Goal: Task Accomplishment & Management: Use online tool/utility

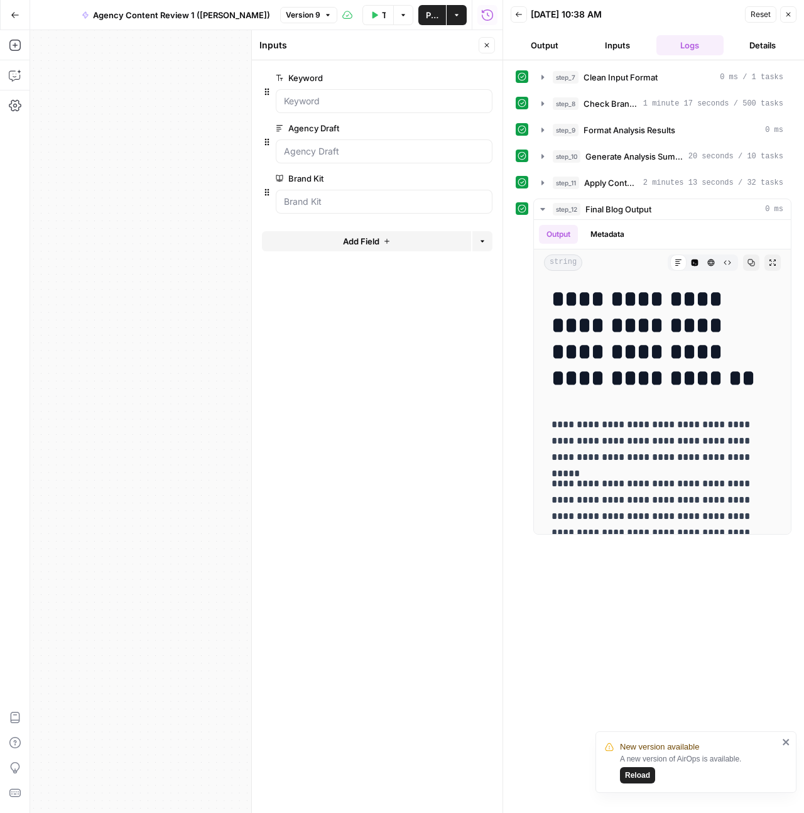
click at [492, 44] on button "Close" at bounding box center [487, 45] width 16 height 16
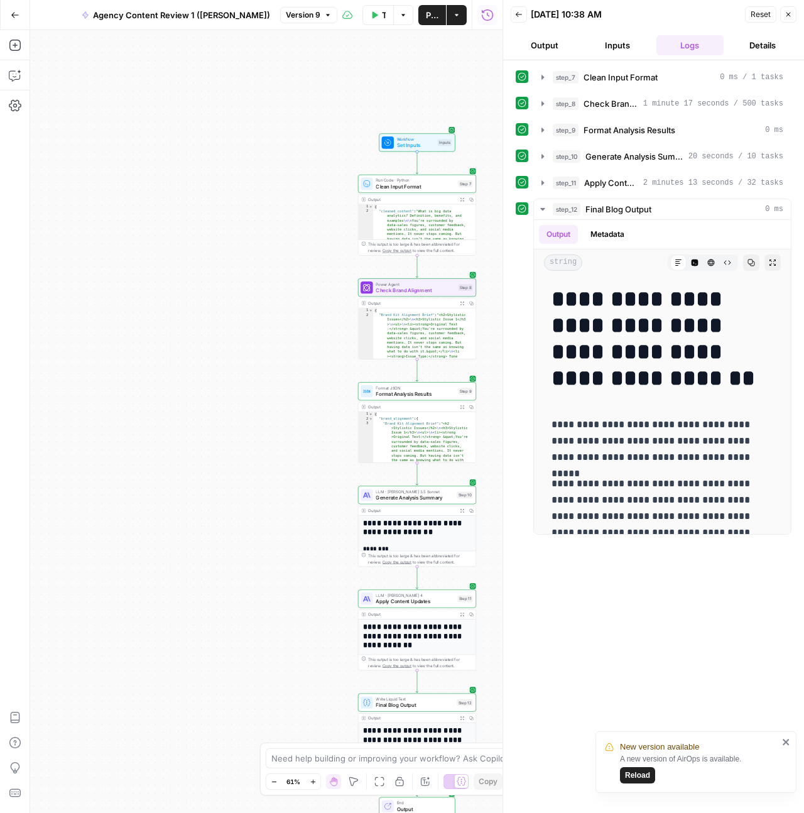
click at [786, 18] on button "Close" at bounding box center [789, 14] width 16 height 16
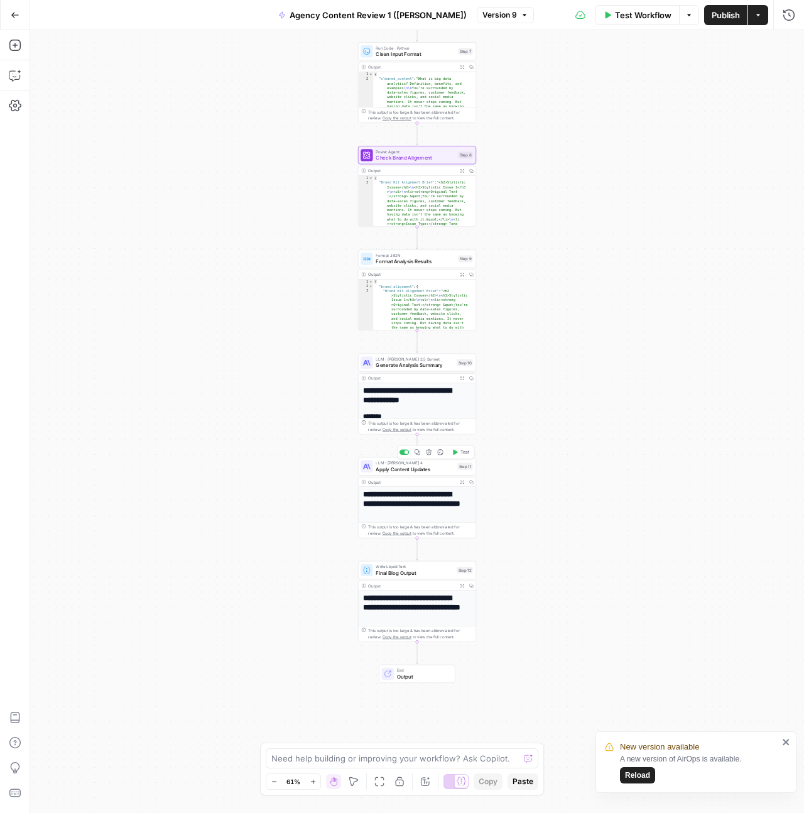
click at [389, 468] on span "Apply Content Updates" at bounding box center [415, 469] width 79 height 8
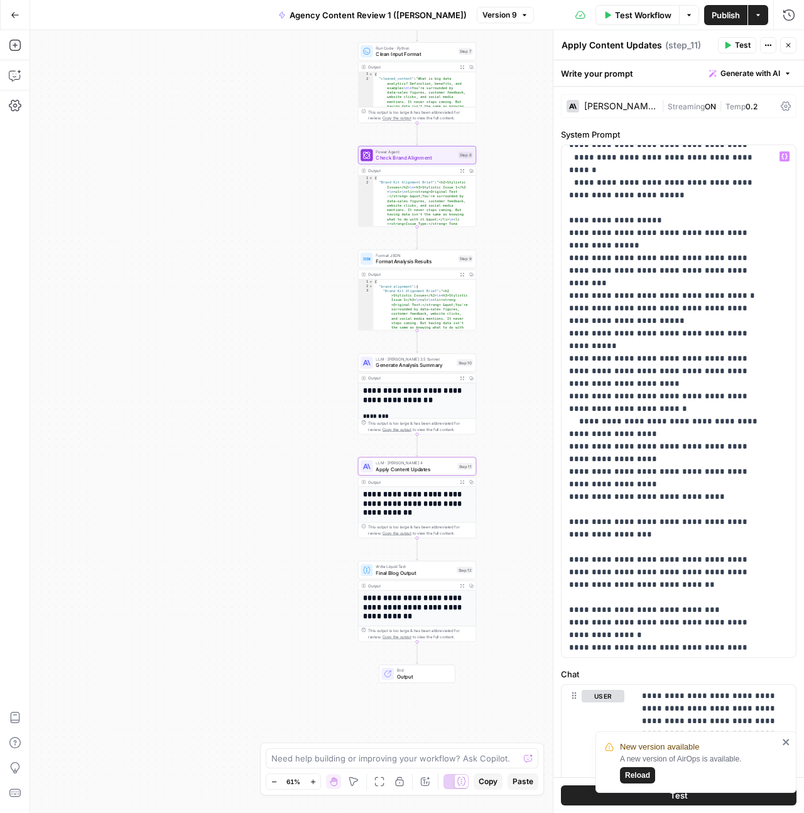
scroll to position [314, 0]
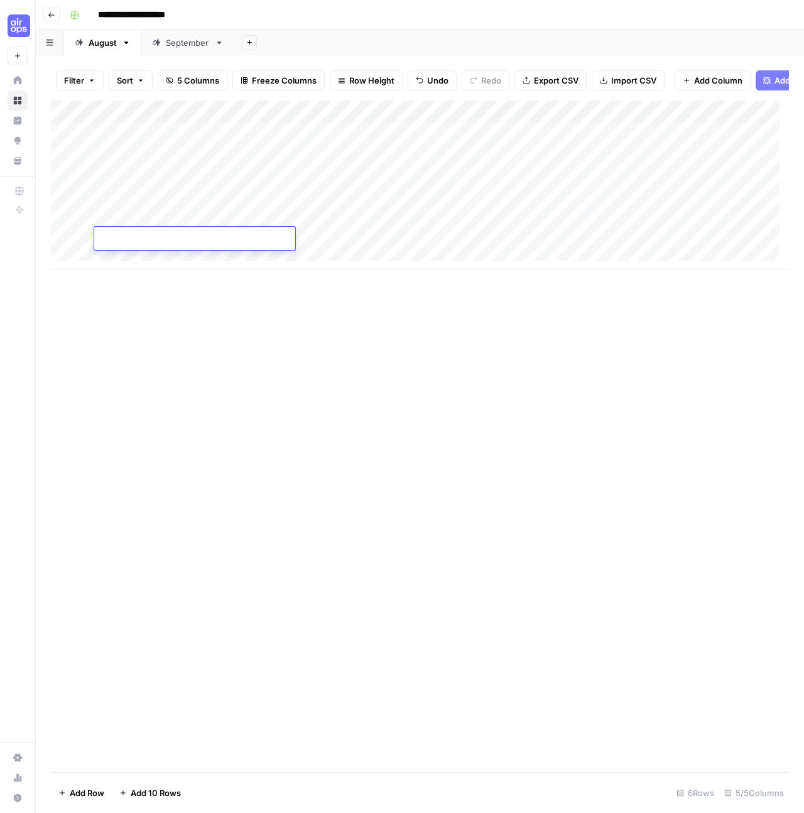
scroll to position [9, 0]
click at [152, 217] on div "Add Column" at bounding box center [420, 186] width 738 height 170
click at [62, 216] on div "Add Column" at bounding box center [420, 186] width 738 height 170
click at [69, 799] on button "Delete 1 Row" at bounding box center [83, 793] width 65 height 20
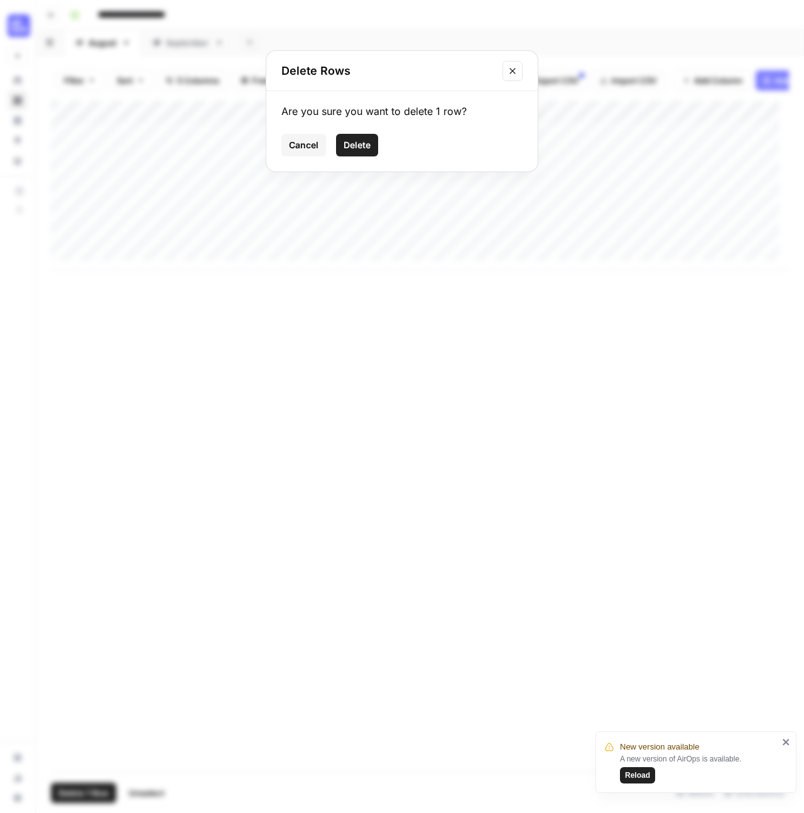
click at [365, 146] on span "Delete" at bounding box center [357, 145] width 27 height 13
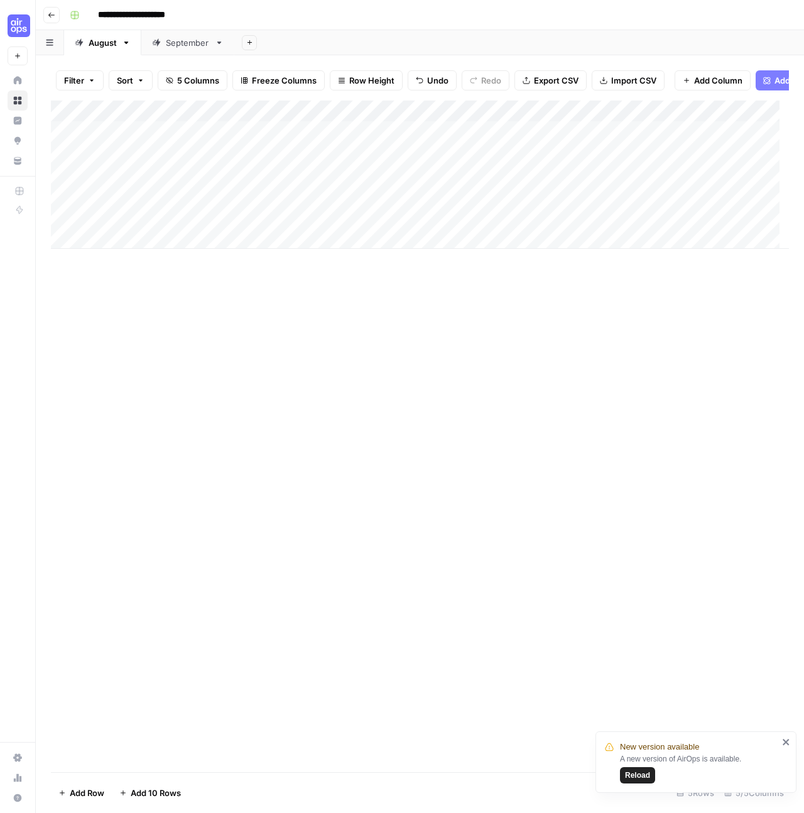
scroll to position [0, 0]
click at [141, 226] on div "Add Column" at bounding box center [420, 175] width 738 height 148
type textarea "*"
type textarea "**********"
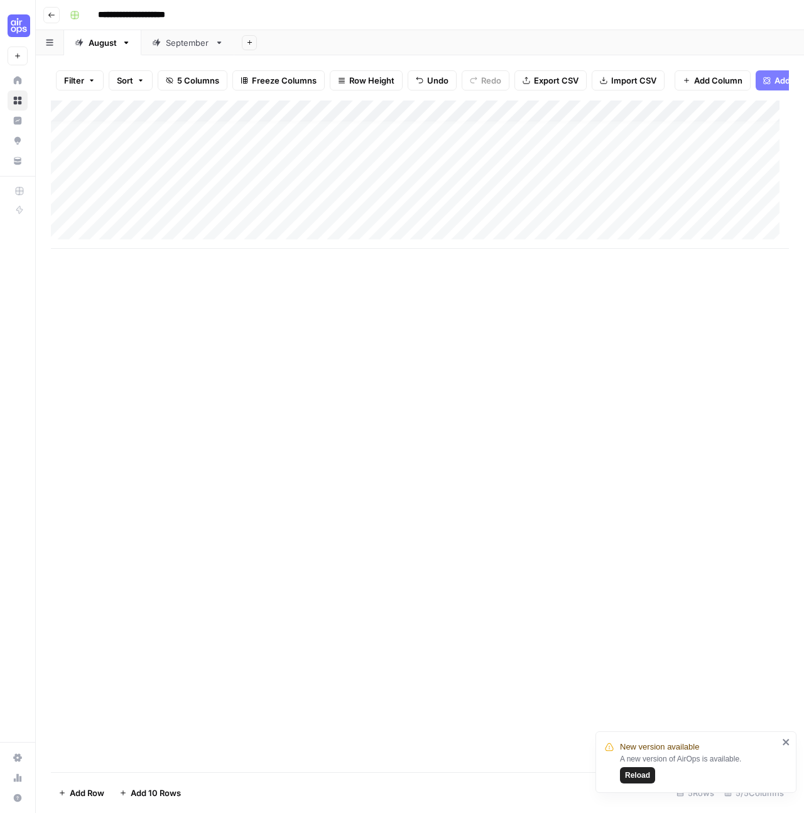
scroll to position [9, 0]
click at [271, 217] on div "Add Column" at bounding box center [420, 175] width 738 height 148
click at [271, 216] on div "Add Column" at bounding box center [420, 175] width 738 height 148
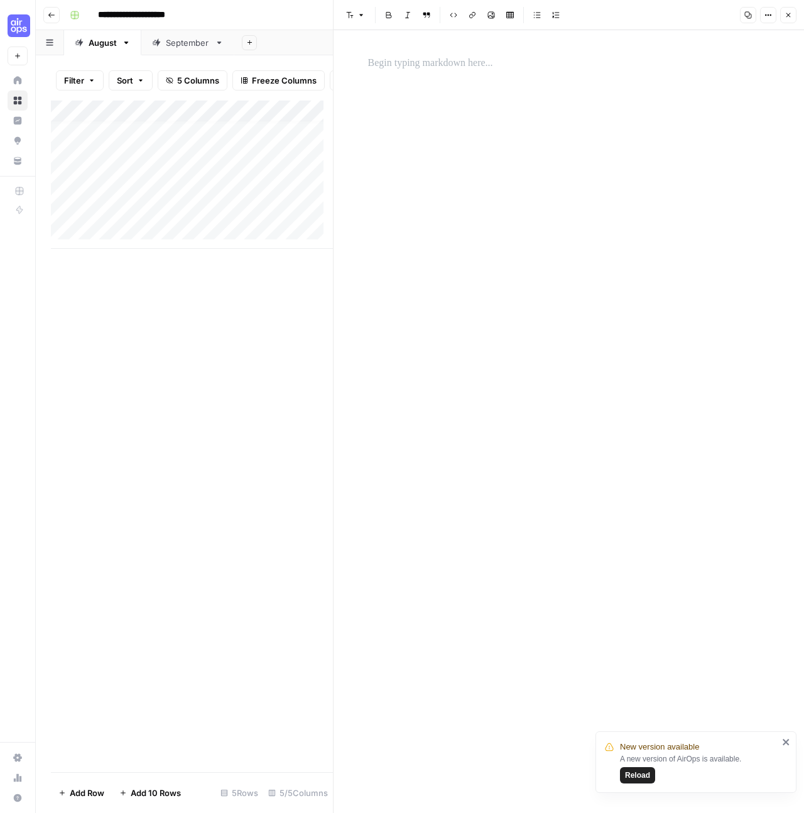
click at [499, 44] on div at bounding box center [569, 421] width 417 height 783
click at [497, 62] on p at bounding box center [569, 63] width 402 height 16
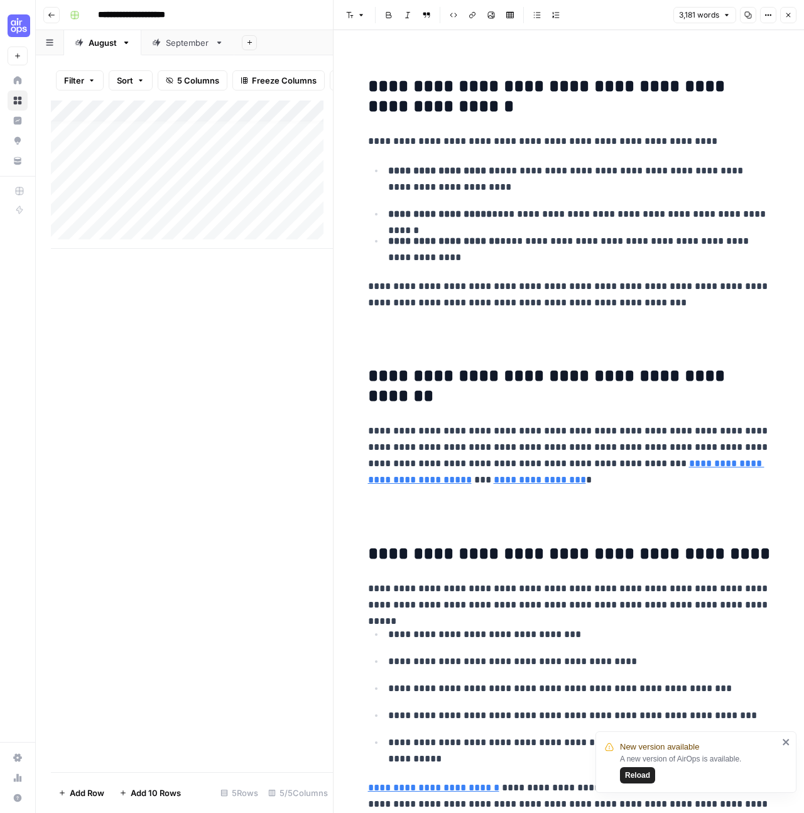
scroll to position [7024, 0]
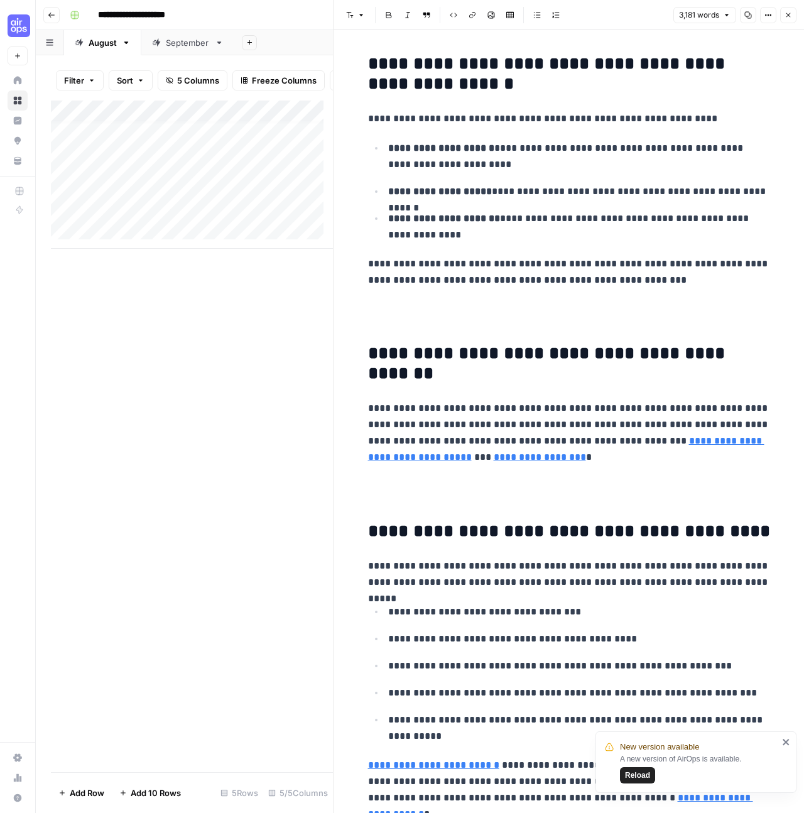
click at [557, 476] on p at bounding box center [569, 492] width 402 height 33
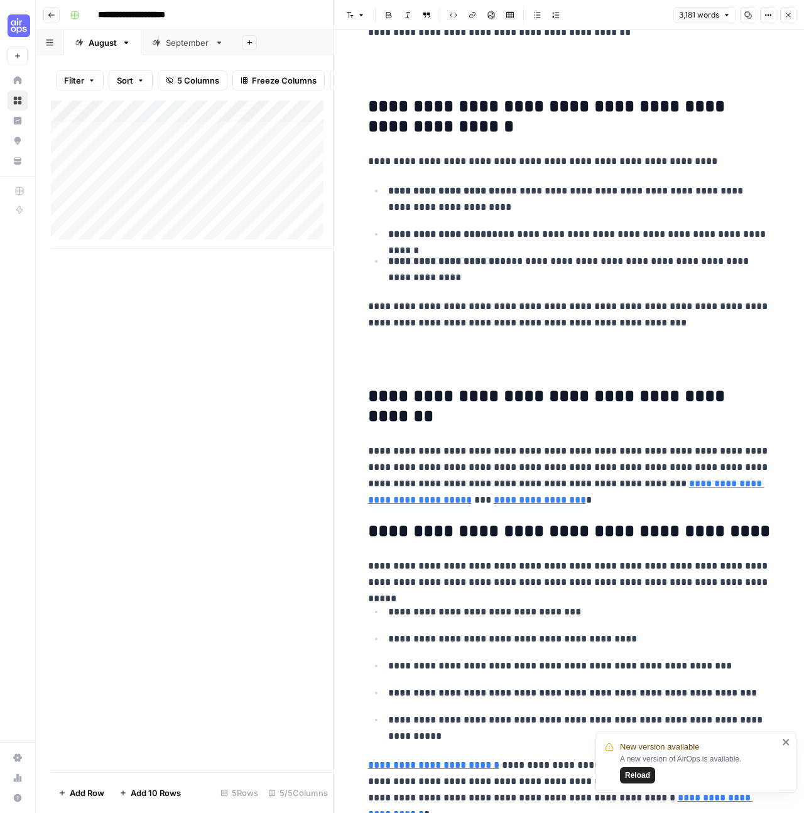
click at [446, 346] on p at bounding box center [569, 357] width 402 height 33
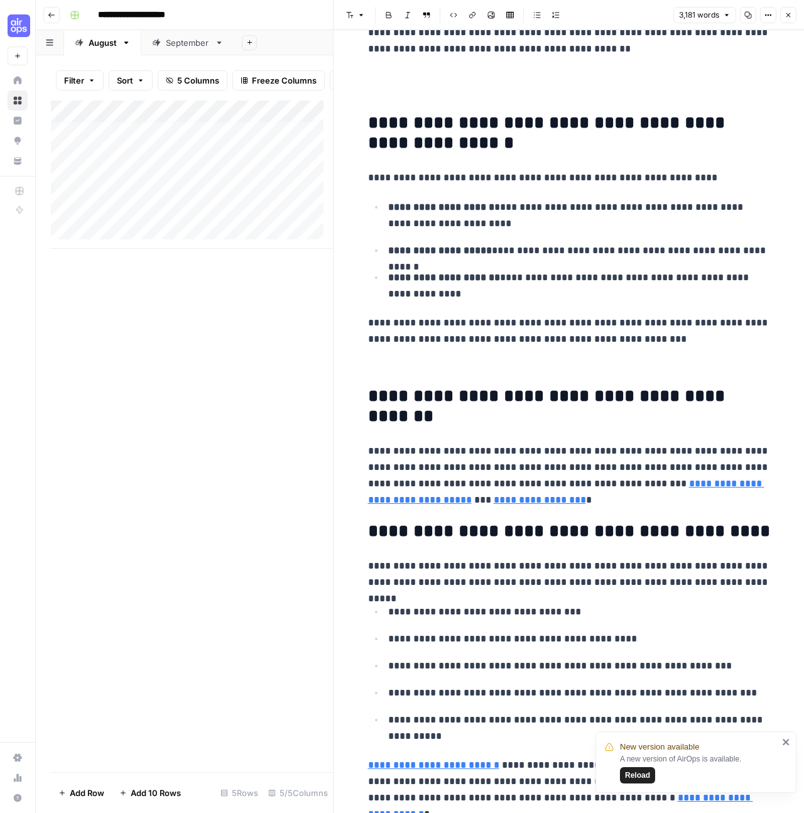
scroll to position [6939, 0]
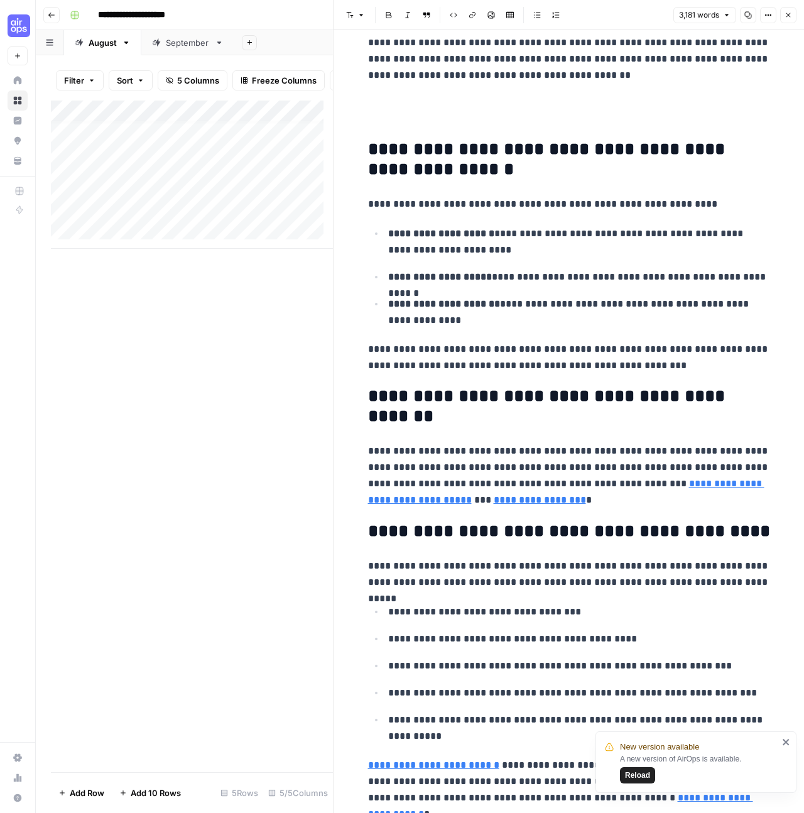
click at [603, 387] on strong "**********" at bounding box center [549, 406] width 362 height 38
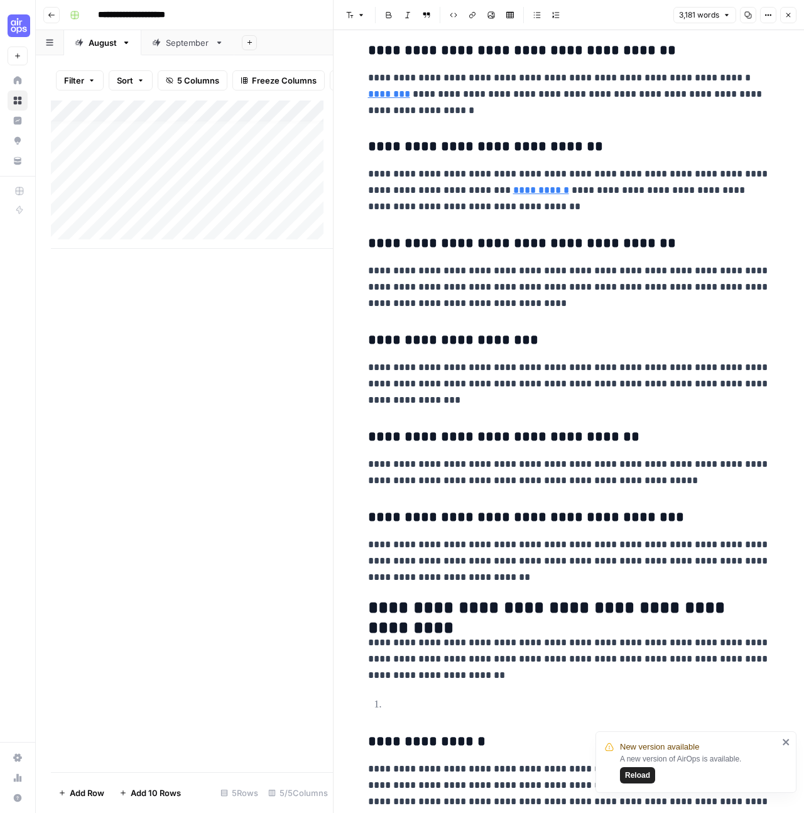
scroll to position [0, 0]
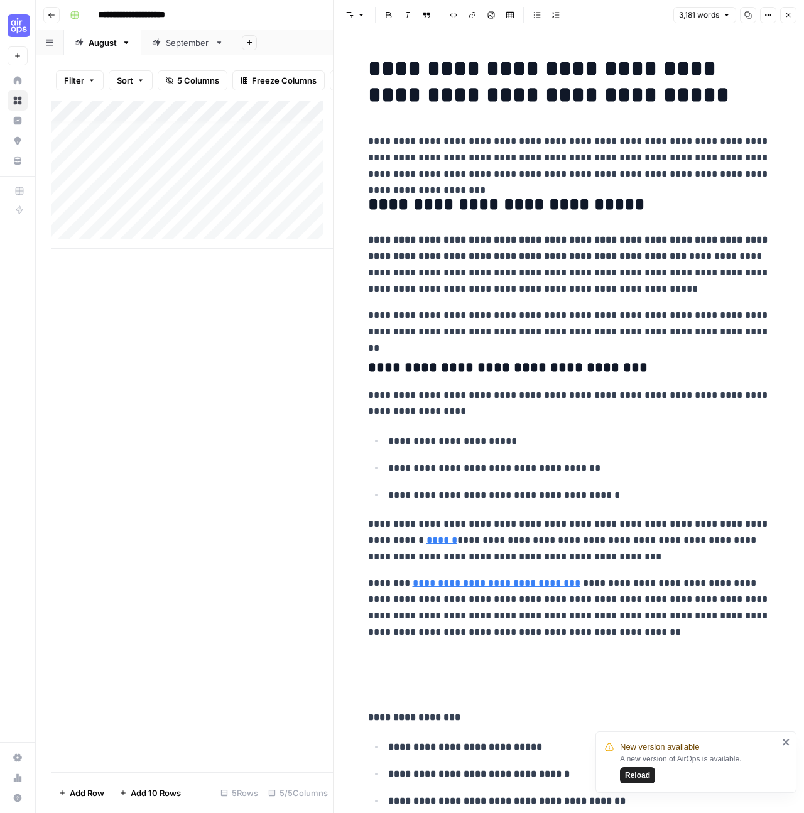
click at [788, 19] on button "Close" at bounding box center [789, 15] width 16 height 16
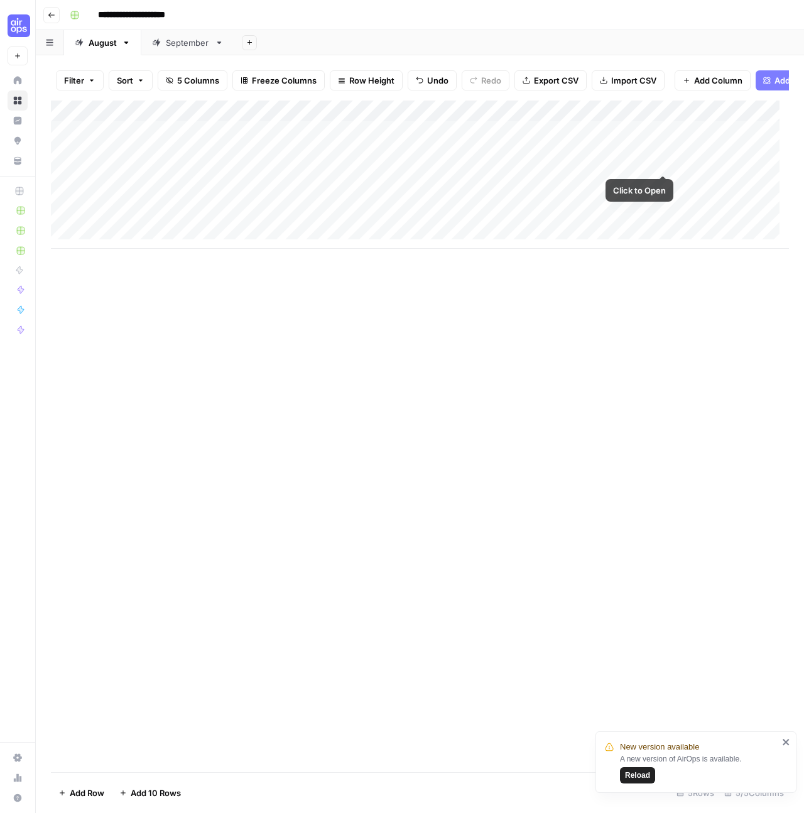
scroll to position [0, 3]
click at [611, 143] on div "Add Column" at bounding box center [420, 175] width 738 height 148
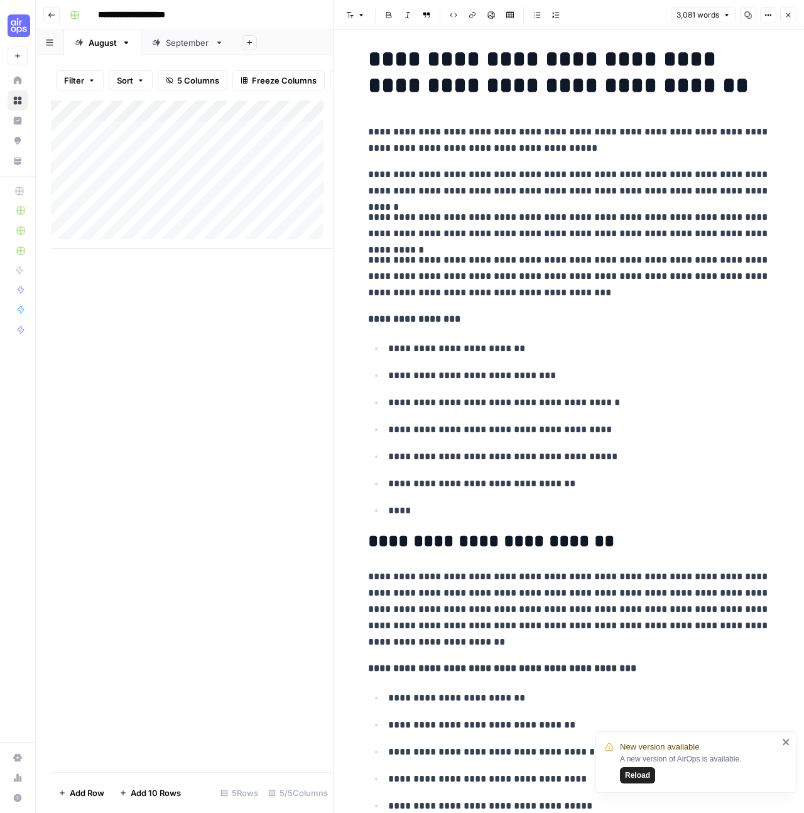
scroll to position [34, 0]
